Goal: Browse casually: Explore the website without a specific task or goal

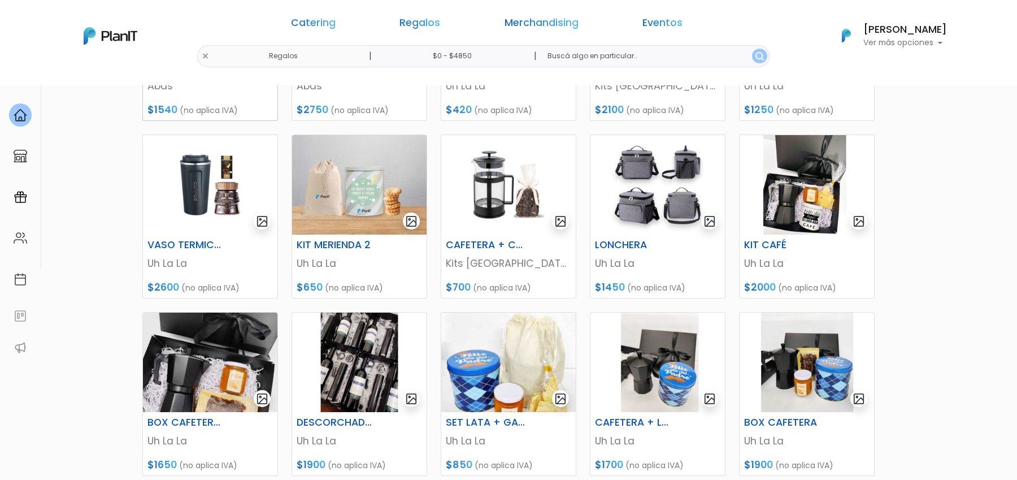
scroll to position [339, 0]
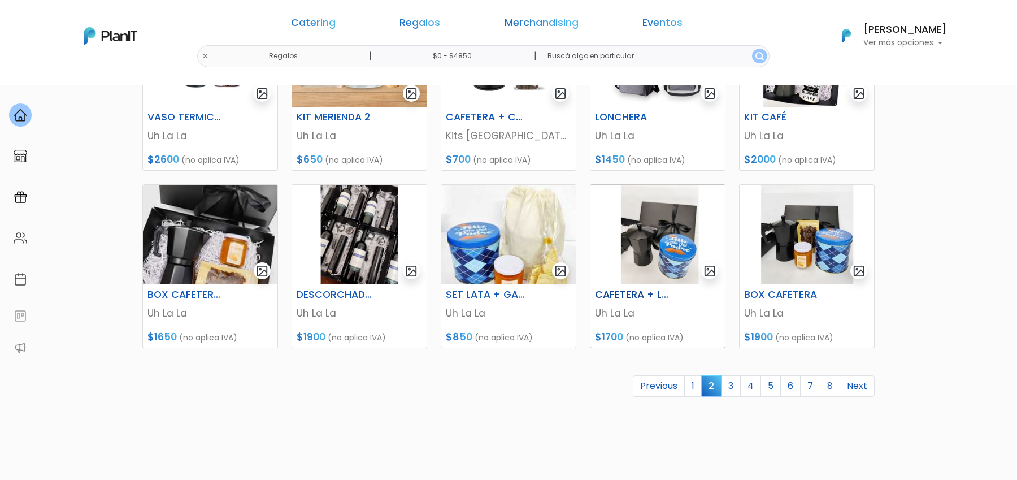
scroll to position [508, 0]
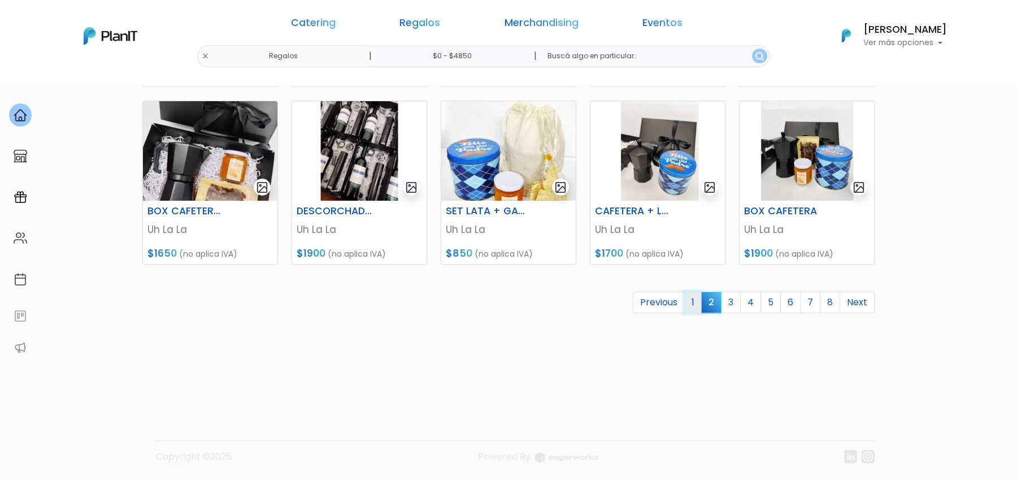
click at [701, 306] on link "1" at bounding box center [693, 302] width 18 height 21
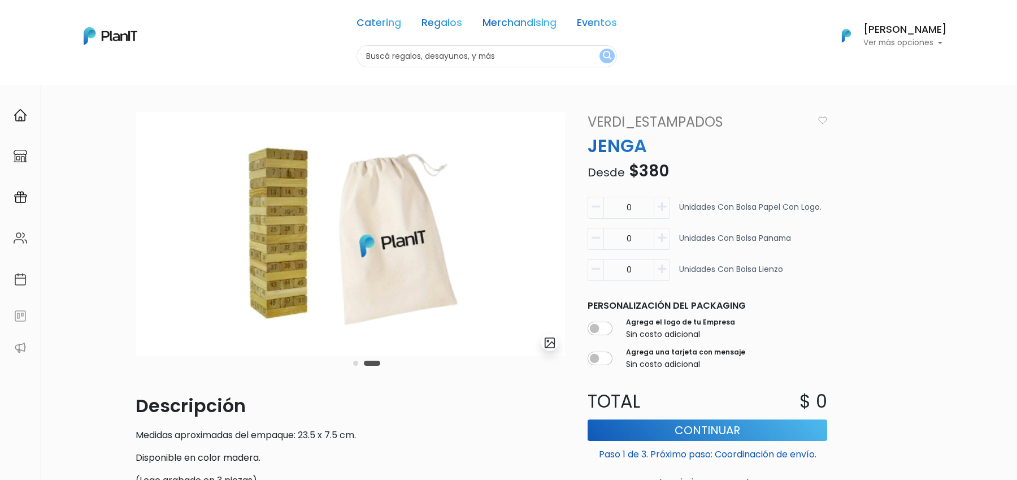
drag, startPoint x: 632, startPoint y: 172, endPoint x: 698, endPoint y: 170, distance: 66.2
click at [698, 170] on p "Desde $380" at bounding box center [707, 171] width 253 height 24
drag, startPoint x: 674, startPoint y: 172, endPoint x: 644, endPoint y: 172, distance: 30.0
click at [644, 172] on p "Desde $380" at bounding box center [707, 171] width 253 height 24
drag, startPoint x: 642, startPoint y: 172, endPoint x: 680, endPoint y: 176, distance: 38.6
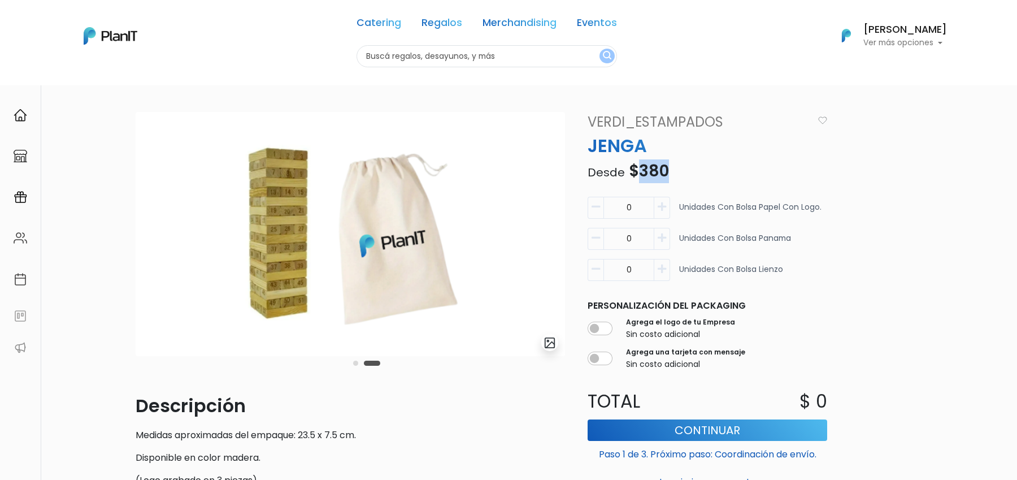
click at [680, 176] on p "Desde $380" at bounding box center [707, 171] width 253 height 24
click at [694, 176] on p "Desde $380" at bounding box center [707, 171] width 253 height 24
click at [355, 362] on button "Carousel Page 1" at bounding box center [355, 363] width 5 height 5
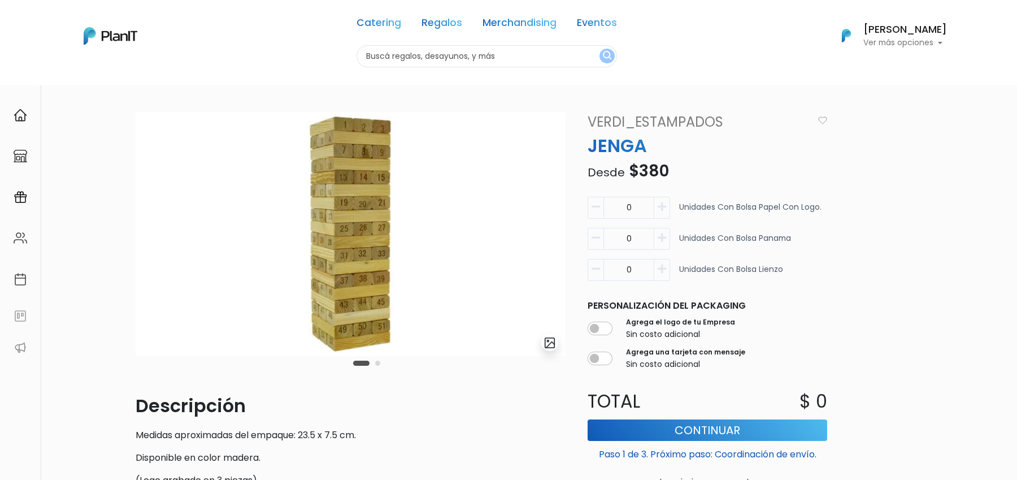
click at [375, 363] on button "Carousel Page 2" at bounding box center [377, 363] width 5 height 5
